Goal: Transaction & Acquisition: Register for event/course

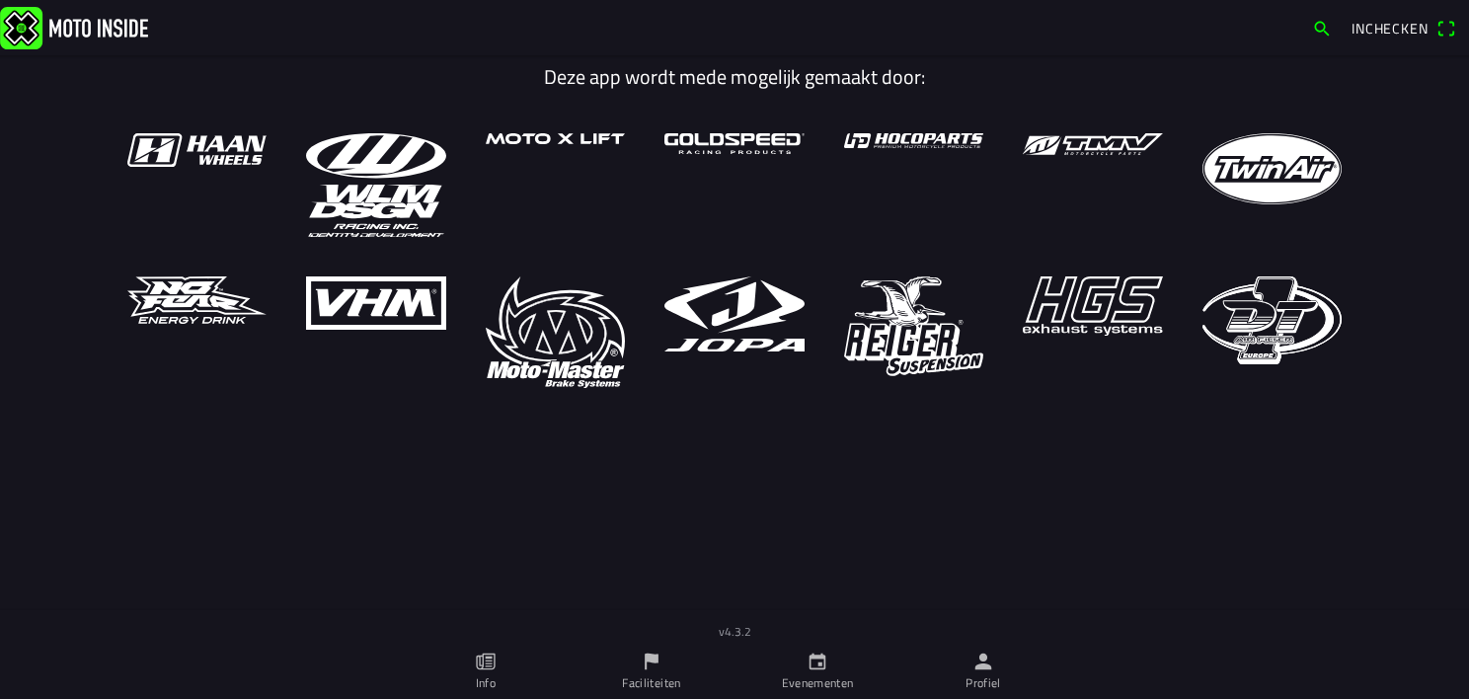
click at [805, 678] on ion-label "Evenementen" at bounding box center [818, 683] width 72 height 18
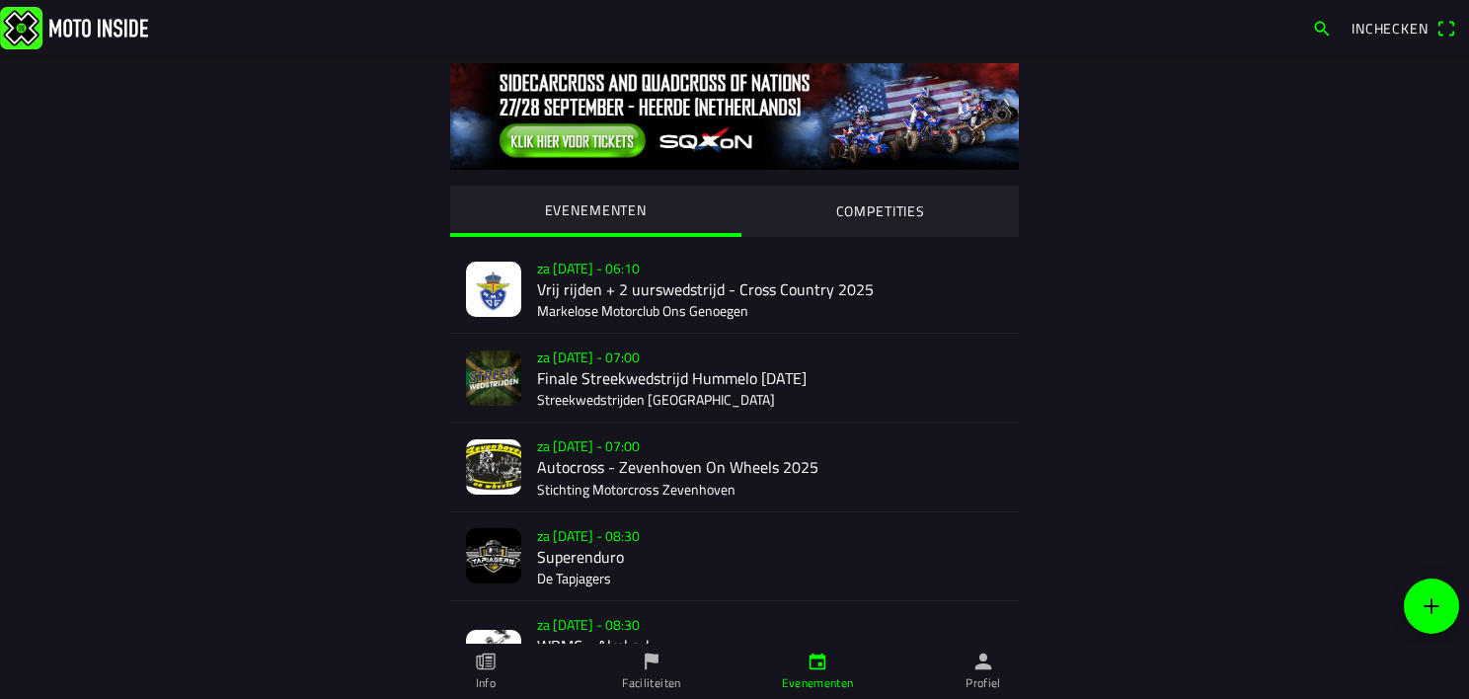
click at [634, 297] on div "za [DATE] - 06:10 Vrij rijden + 2 uurswedstrijd - Cross Country 2025 Markelose …" at bounding box center [770, 289] width 466 height 88
click at [611, 291] on div "za [DATE] - 06:10 Vrij rijden + 2 uurswedstrijd - Cross Country 2025 Markelose …" at bounding box center [770, 289] width 466 height 88
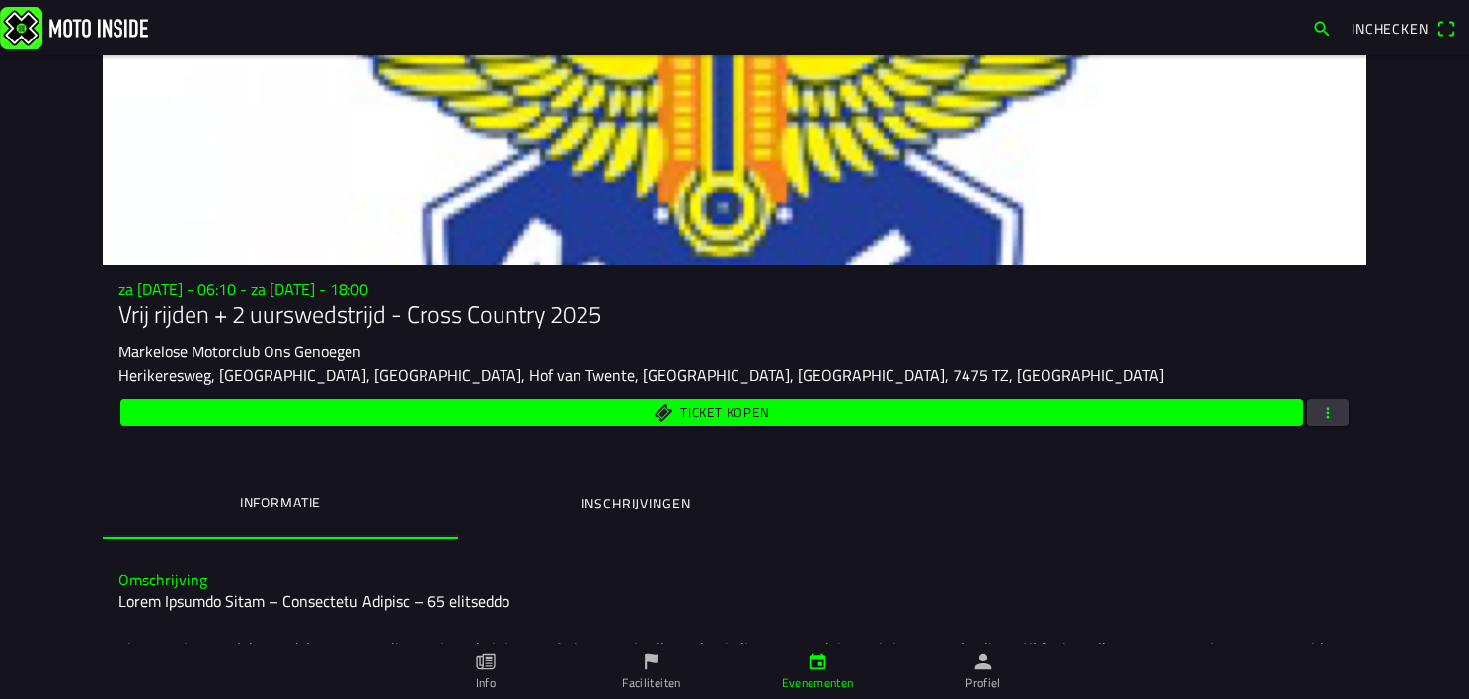
scroll to position [122, 0]
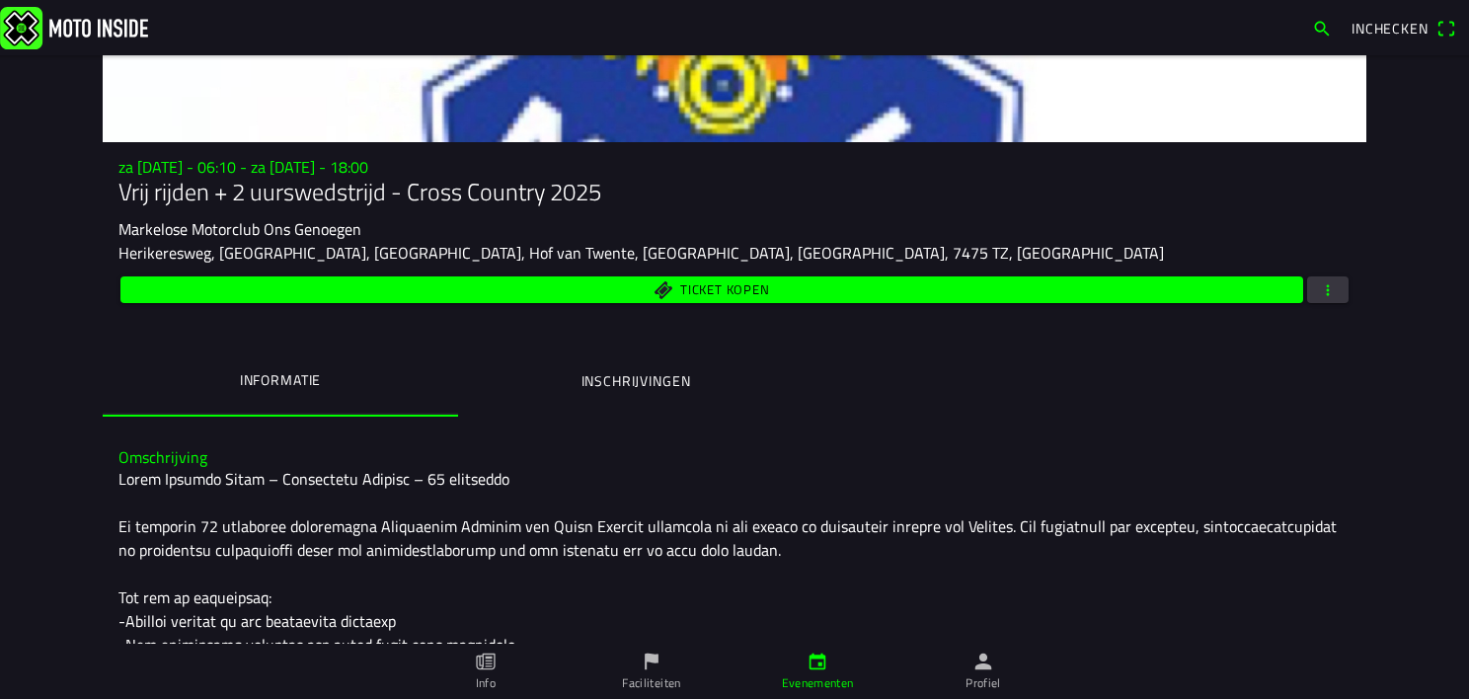
click at [631, 381] on ion-label "Inschrijvingen" at bounding box center [636, 381] width 110 height 22
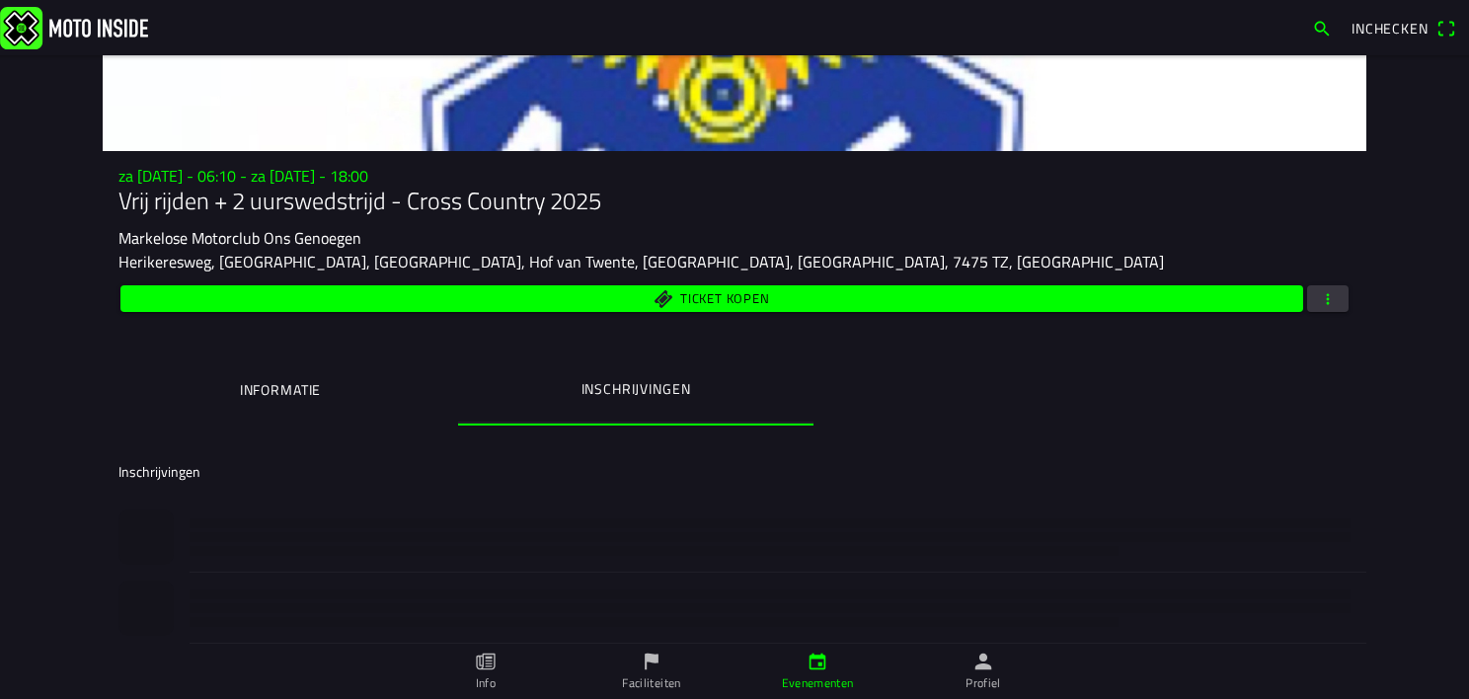
scroll to position [168, 0]
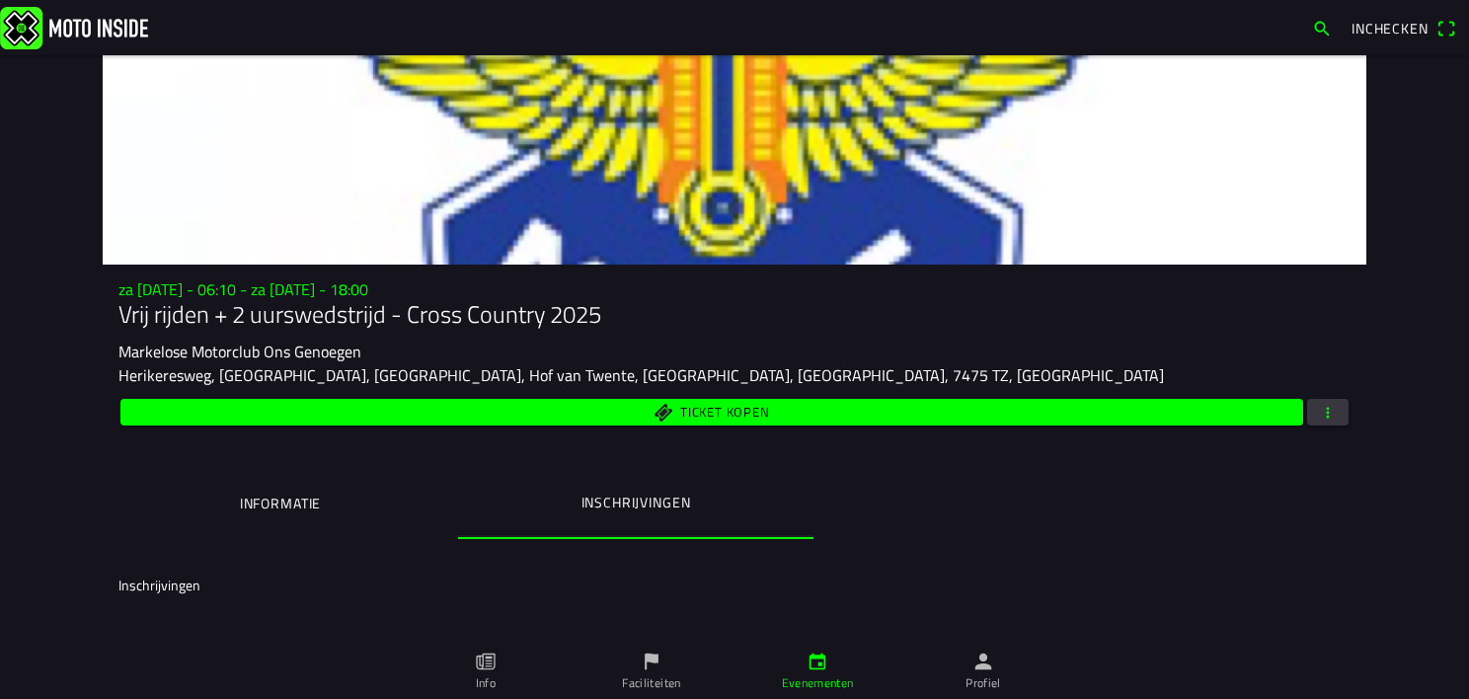
scroll to position [0, 0]
click at [1321, 426] on div "Ticket kopen" at bounding box center [734, 412] width 1232 height 35
click at [1319, 412] on span "button" at bounding box center [1328, 412] width 18 height 27
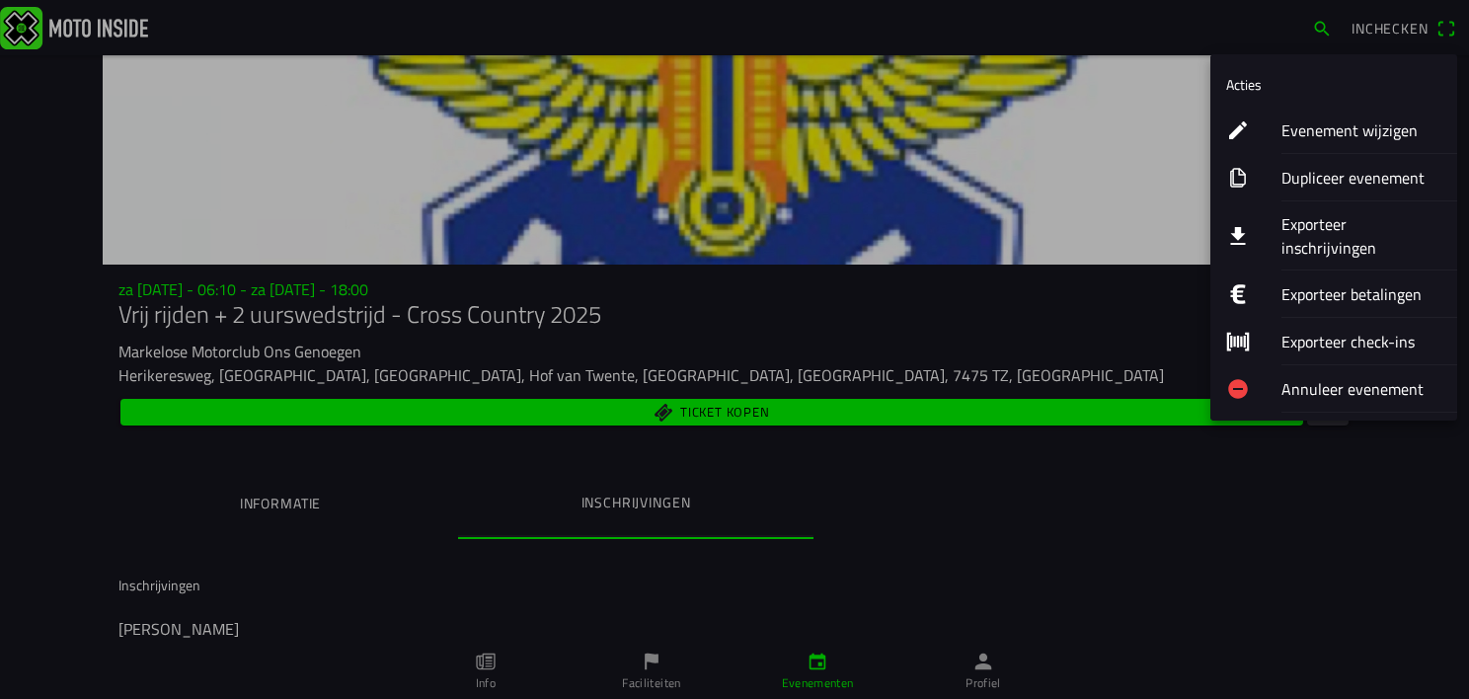
click at [1316, 232] on ion-label "Exporteer inschrijvingen" at bounding box center [1361, 235] width 160 height 47
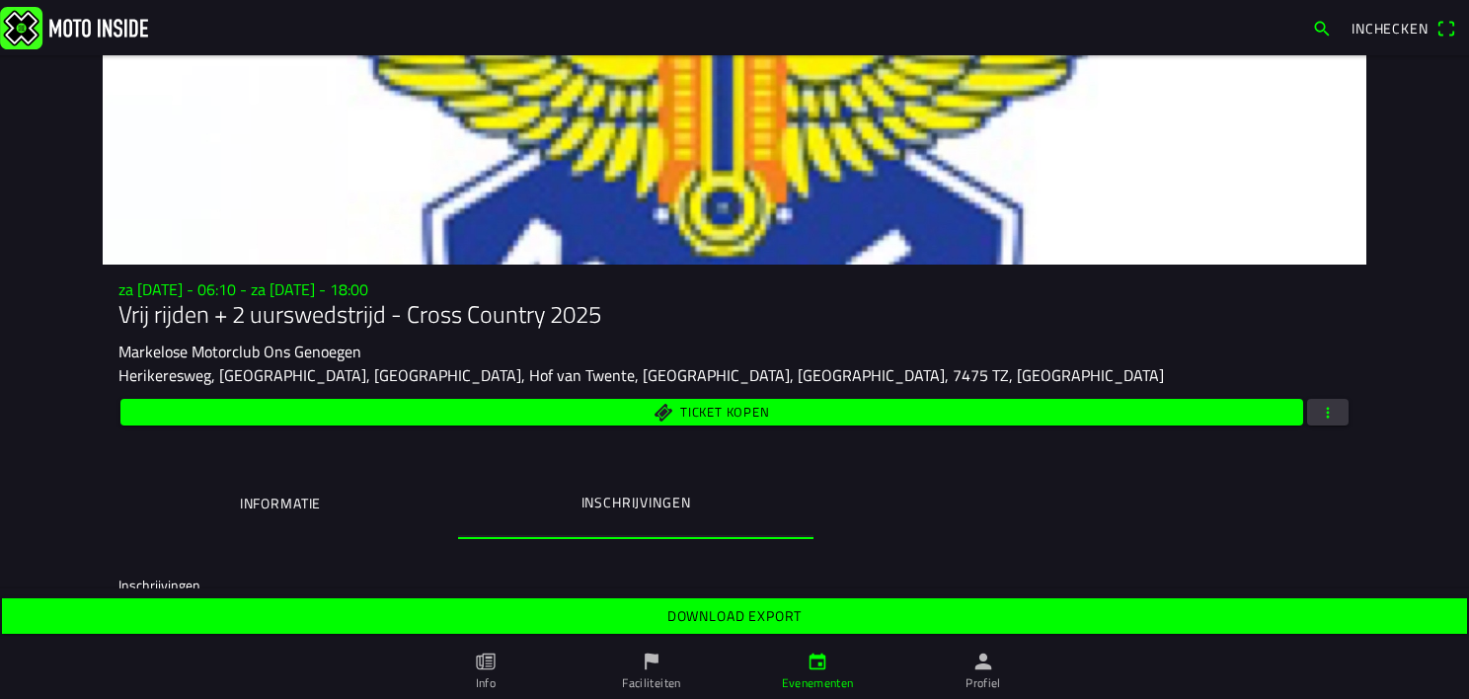
click at [645, 606] on span "Download export" at bounding box center [734, 616] width 1434 height 36
